Goal: Information Seeking & Learning: Compare options

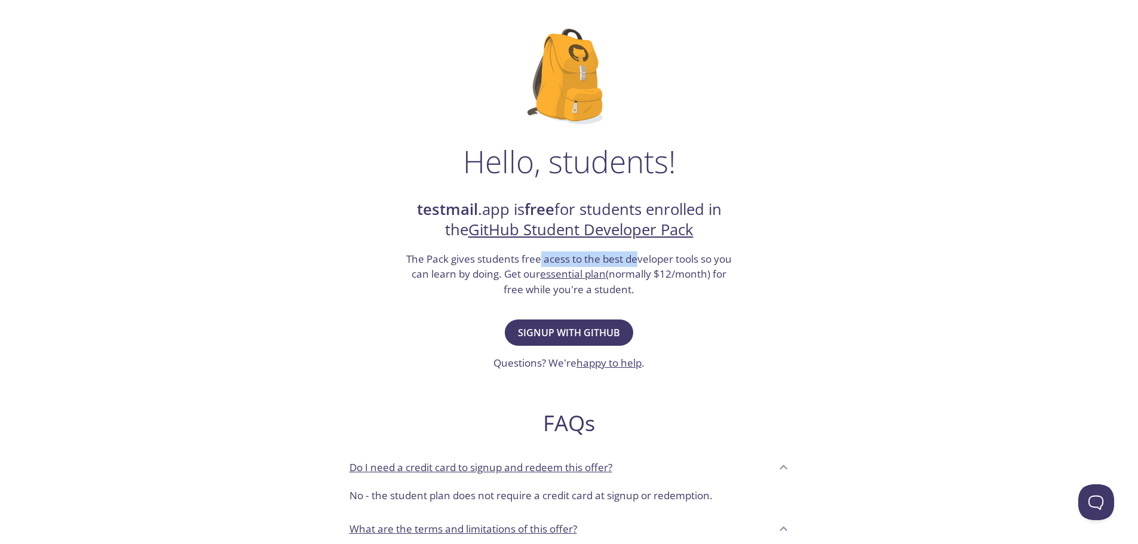
drag, startPoint x: 540, startPoint y: 261, endPoint x: 639, endPoint y: 263, distance: 99.2
click at [639, 263] on h3 "The Pack gives students free acess to the best developer tools so you can learn…" at bounding box center [569, 275] width 329 height 46
click at [670, 264] on h3 "The Pack gives students free acess to the best developer tools so you can learn…" at bounding box center [569, 275] width 329 height 46
drag, startPoint x: 500, startPoint y: 285, endPoint x: 644, endPoint y: 301, distance: 144.3
click at [644, 301] on div "Hello, students! testmail .app is free for students enrolled in the GitHub Stud…" at bounding box center [569, 375] width 583 height 730
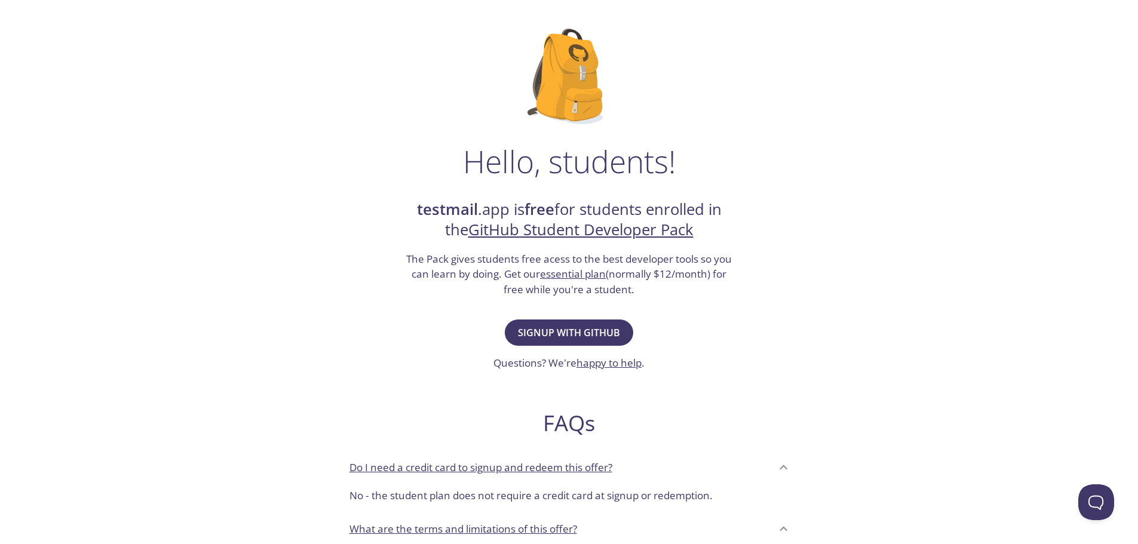
click at [587, 274] on link "essential plan" at bounding box center [573, 274] width 66 height 14
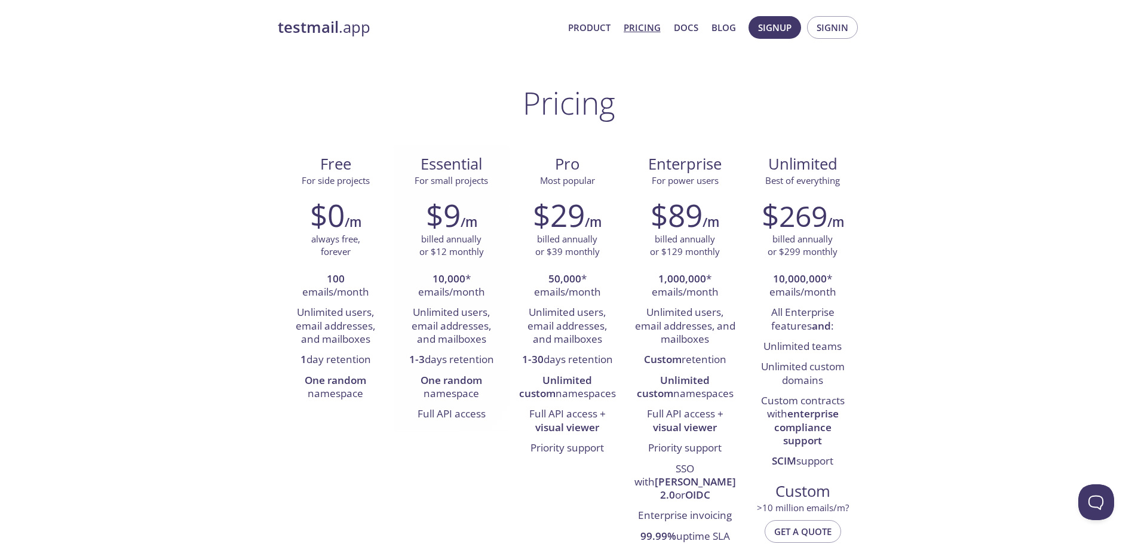
scroll to position [60, 0]
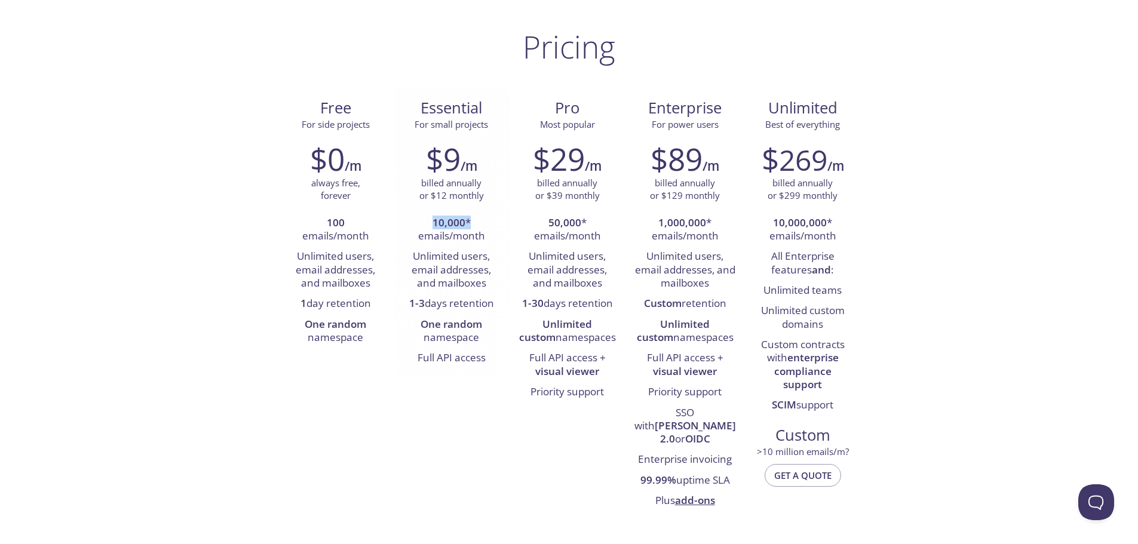
drag, startPoint x: 434, startPoint y: 220, endPoint x: 479, endPoint y: 219, distance: 44.8
click at [479, 219] on li "10,000 * emails/month" at bounding box center [452, 230] width 98 height 34
click at [471, 221] on li "10,000 * emails/month" at bounding box center [452, 230] width 98 height 34
click at [436, 261] on li "Unlimited users, email addresses, and mailboxes" at bounding box center [452, 270] width 98 height 47
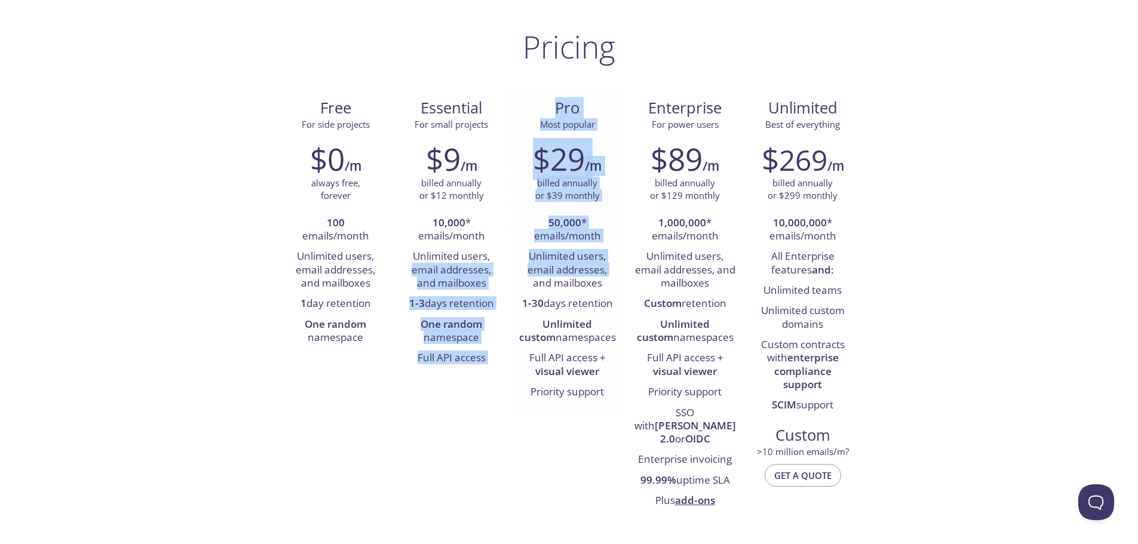
drag, startPoint x: 411, startPoint y: 268, endPoint x: 514, endPoint y: 278, distance: 103.3
click at [514, 278] on div "Free For side projects $0 /m always free, forever 100 emails/month Unlimited us…" at bounding box center [569, 303] width 583 height 431
click at [480, 283] on li "Unlimited users, email addresses, and mailboxes" at bounding box center [452, 270] width 98 height 47
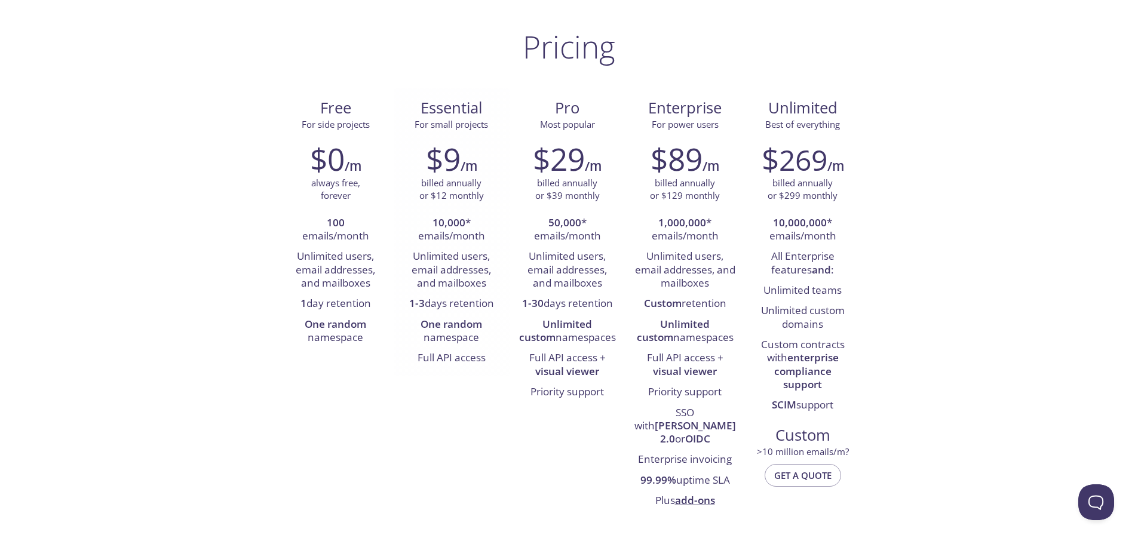
drag, startPoint x: 403, startPoint y: 307, endPoint x: 500, endPoint y: 304, distance: 96.9
click at [500, 304] on li "1-3 days retention" at bounding box center [452, 304] width 98 height 20
drag, startPoint x: 413, startPoint y: 322, endPoint x: 497, endPoint y: 364, distance: 94.3
click at [497, 364] on ul "10,000 * emails/month Unlimited users, email addresses, and mailboxes 1-3 days …" at bounding box center [452, 291] width 98 height 156
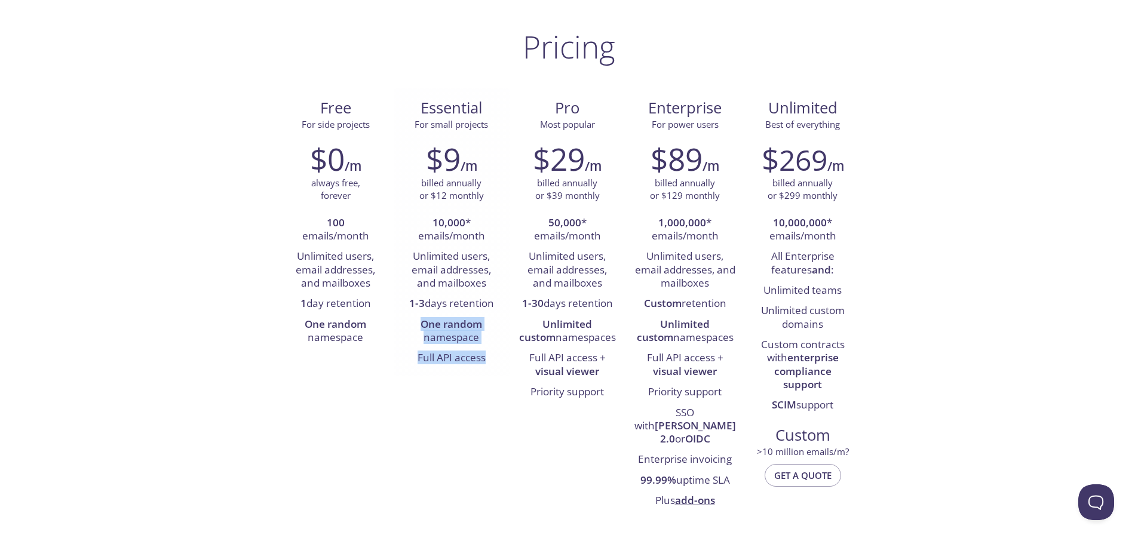
click at [497, 364] on li "Full API access" at bounding box center [452, 358] width 98 height 20
drag, startPoint x: 428, startPoint y: 223, endPoint x: 497, endPoint y: 226, distance: 68.8
click at [497, 226] on li "10,000 * emails/month" at bounding box center [452, 230] width 98 height 34
click at [503, 231] on div "$9 /m billed annually or $12 monthly 10,000 * emails/month Unlimited users, ema…" at bounding box center [452, 254] width 116 height 243
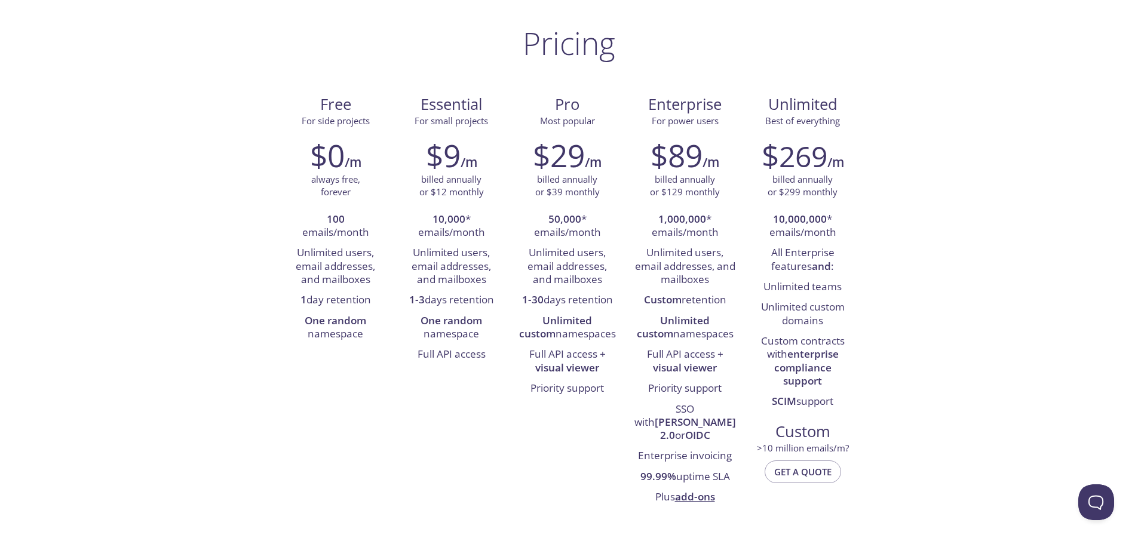
scroll to position [0, 0]
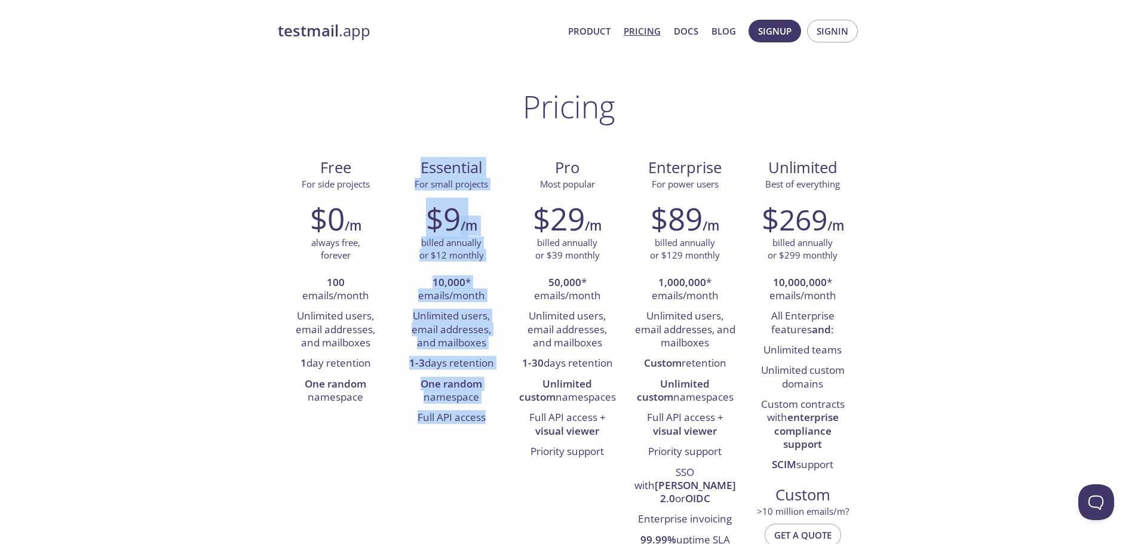
drag, startPoint x: 418, startPoint y: 164, endPoint x: 497, endPoint y: 422, distance: 269.9
click at [497, 422] on div "Essential For small projects $9 /m billed annually or $12 monthly 10,000 * emai…" at bounding box center [452, 292] width 116 height 288
click at [497, 422] on li "Full API access" at bounding box center [452, 418] width 98 height 20
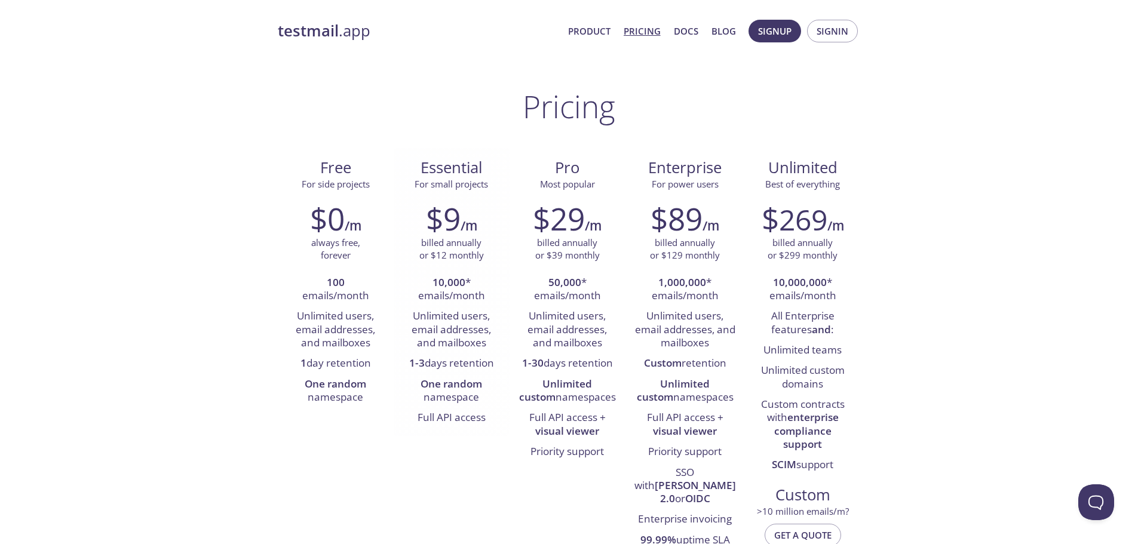
click at [425, 381] on strong "One random" at bounding box center [452, 384] width 62 height 14
click at [462, 410] on li "Full API access" at bounding box center [452, 418] width 98 height 20
click at [452, 366] on li "1-3 days retention" at bounding box center [452, 364] width 98 height 20
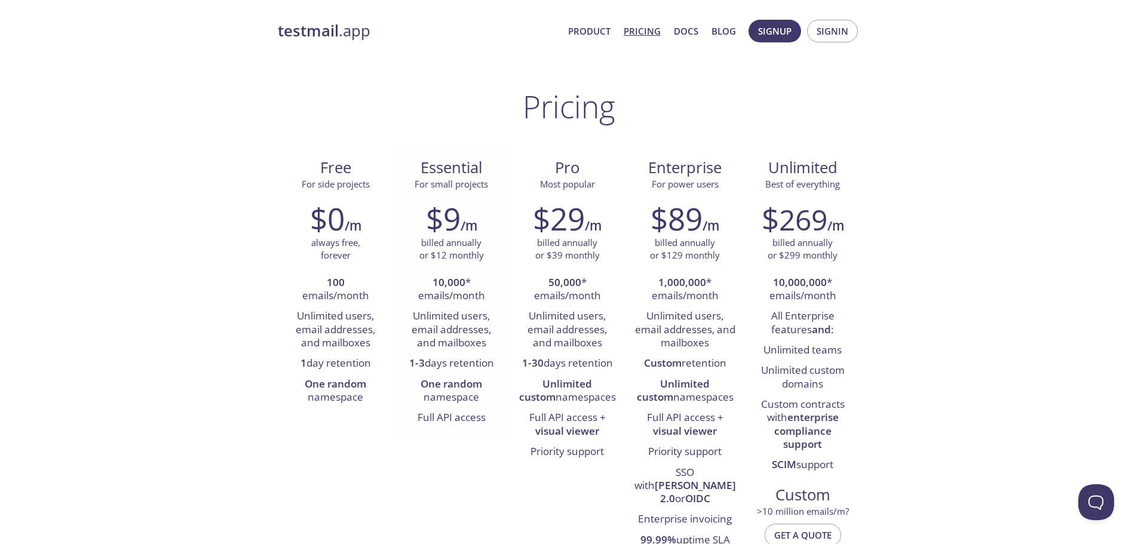
click at [452, 366] on li "1-3 days retention" at bounding box center [452, 364] width 98 height 20
click at [451, 382] on strong "One random" at bounding box center [452, 384] width 62 height 14
